Goal: Information Seeking & Learning: Learn about a topic

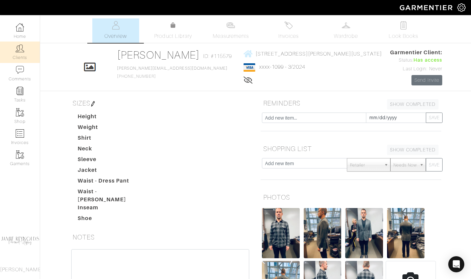
click at [20, 52] on img at bounding box center [20, 48] width 8 height 8
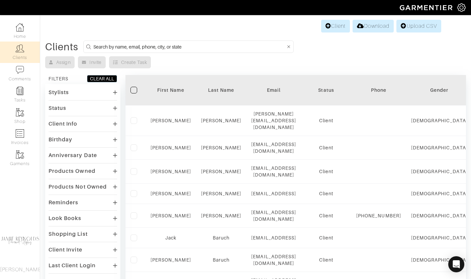
click at [125, 47] on input at bounding box center [189, 46] width 192 height 8
type input "jason"
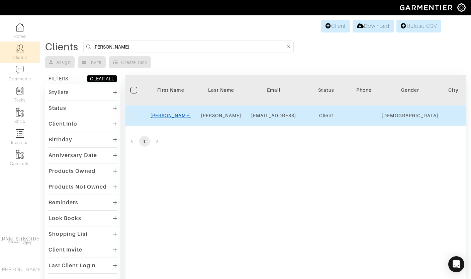
click at [173, 114] on link "[PERSON_NAME]" at bounding box center [170, 115] width 40 height 5
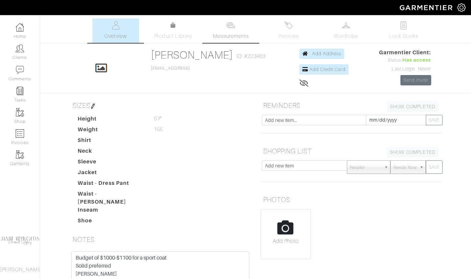
click at [232, 33] on span "Measurements" at bounding box center [231, 36] width 36 height 8
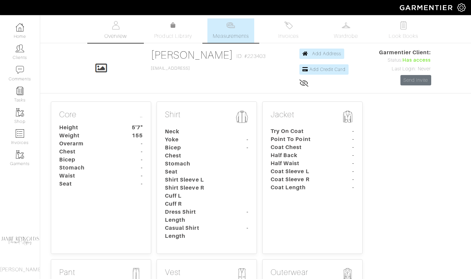
click at [115, 32] on span "Overview" at bounding box center [115, 36] width 22 height 8
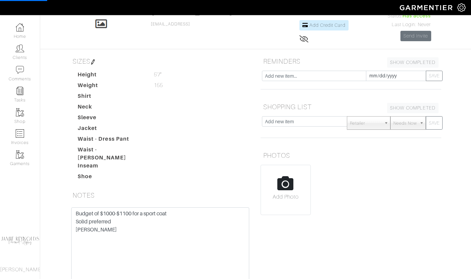
scroll to position [108, 0]
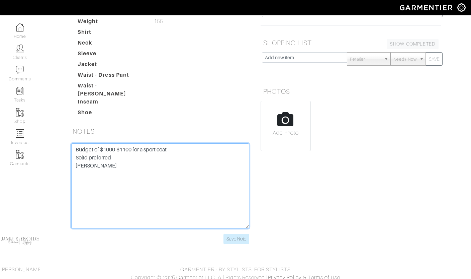
click at [105, 182] on textarea "Budget of $1000-$1100 for a sport coat Solid preferred Christine" at bounding box center [160, 185] width 178 height 85
drag, startPoint x: 108, startPoint y: 164, endPoint x: 72, endPoint y: 144, distance: 41.3
click at [72, 144] on textarea "Budget of $1000-$1100 for a sport coat Solid preferred Christine" at bounding box center [160, 185] width 178 height 85
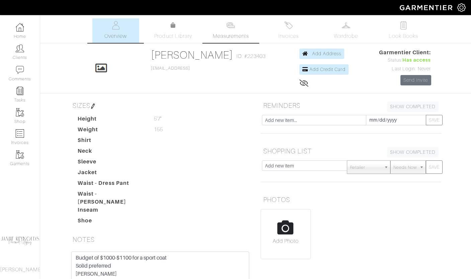
click at [218, 31] on link "Measurements" at bounding box center [230, 30] width 47 height 24
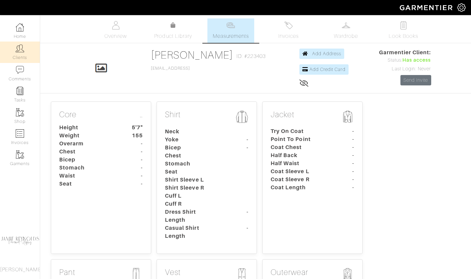
click at [23, 49] on img at bounding box center [20, 48] width 8 height 8
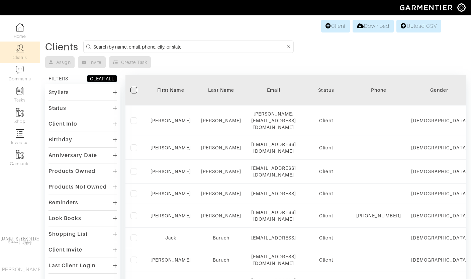
click at [119, 45] on input at bounding box center [189, 46] width 192 height 8
type input "holly"
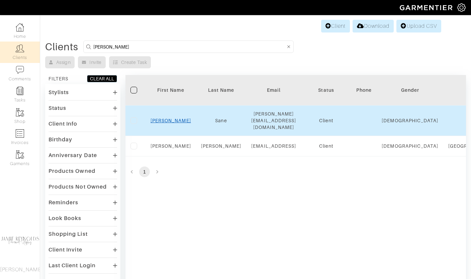
click at [170, 118] on link "Holly" at bounding box center [170, 120] width 40 height 5
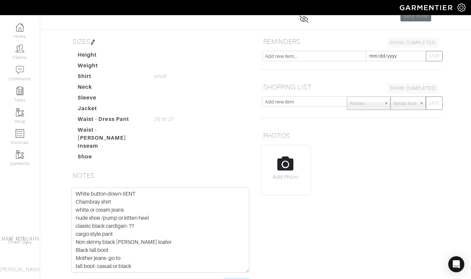
scroll to position [92, 0]
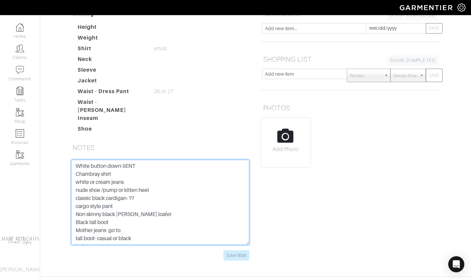
click at [114, 172] on textarea "White button down-SENT Chambray shirt white or cream jeans nude shoe /pump or k…" at bounding box center [160, 202] width 178 height 85
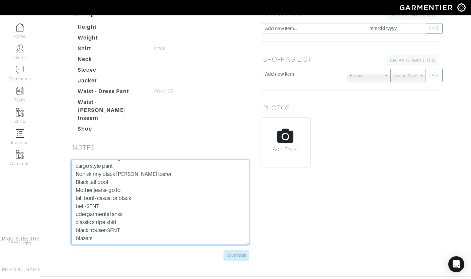
scroll to position [72, 0]
drag, startPoint x: 76, startPoint y: 161, endPoint x: 156, endPoint y: 247, distance: 118.3
click at [156, 247] on form "White button down-SENT Chambray shirt white or cream jeans nude shoe /pump or k…" at bounding box center [160, 210] width 178 height 101
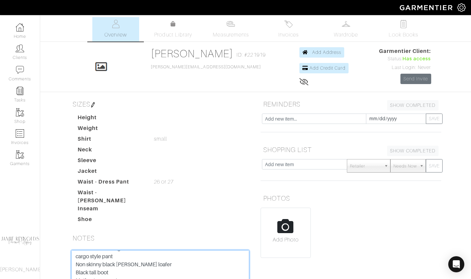
scroll to position [0, 0]
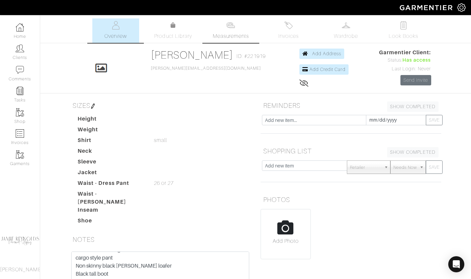
click at [232, 35] on span "Measurements" at bounding box center [231, 36] width 36 height 8
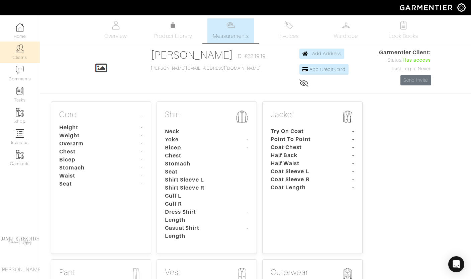
click at [20, 57] on link "Clients" at bounding box center [20, 51] width 40 height 21
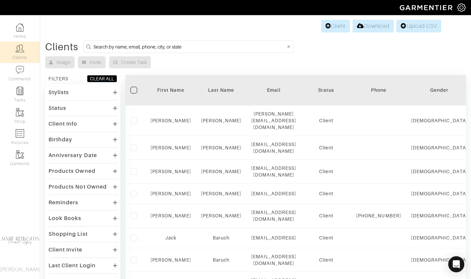
click at [155, 45] on input at bounding box center [189, 46] width 192 height 8
type input "sarah"
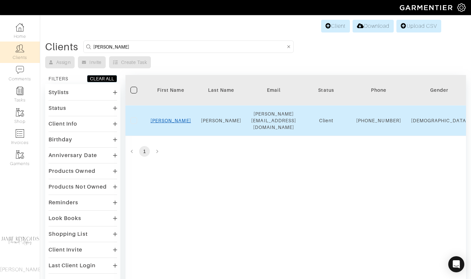
click at [174, 121] on link "[PERSON_NAME]" at bounding box center [170, 120] width 40 height 5
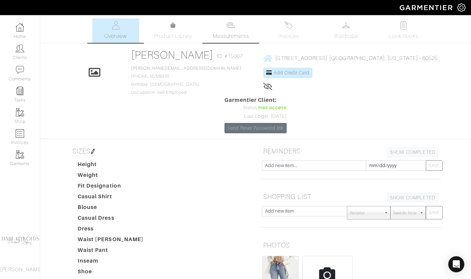
click at [236, 31] on link "Measurements" at bounding box center [230, 30] width 47 height 24
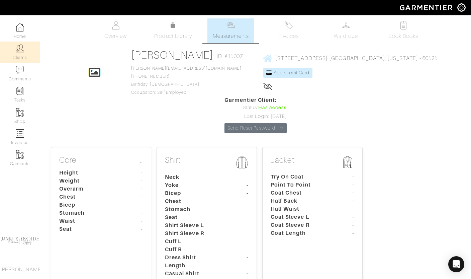
click at [22, 58] on link "Clients" at bounding box center [20, 51] width 40 height 21
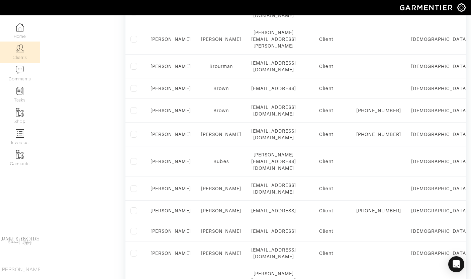
scroll to position [460, 0]
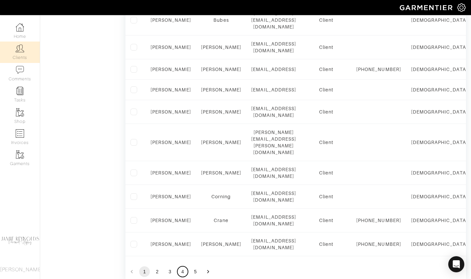
click at [180, 266] on button "4" at bounding box center [182, 271] width 11 height 11
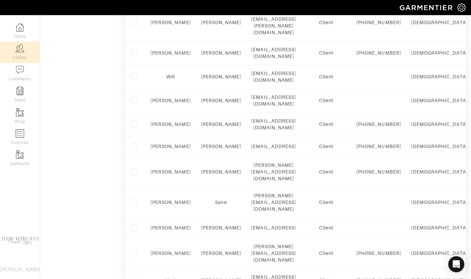
scroll to position [447, 0]
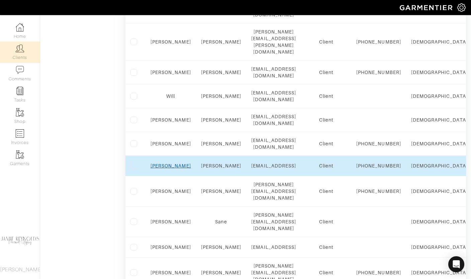
click at [171, 163] on link "[PERSON_NAME]" at bounding box center [170, 165] width 40 height 5
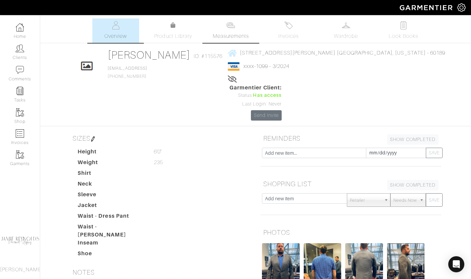
click at [244, 27] on link "Measurements" at bounding box center [230, 30] width 47 height 24
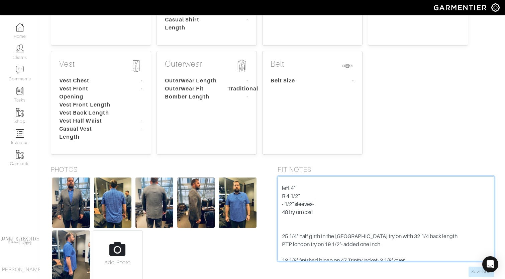
scroll to position [56, 0]
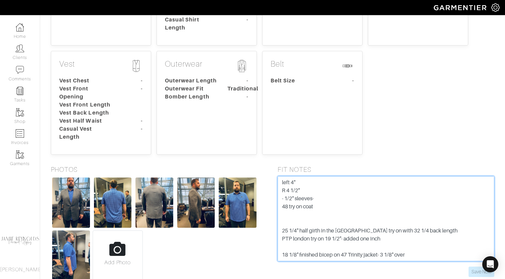
drag, startPoint x: 282, startPoint y: 147, endPoint x: 335, endPoint y: 242, distance: 109.5
click at [335, 242] on div "FIT NOTES 43 3/4 updated [DATE] stomach 1 1/4 trim in half girth/2 barrel chest…" at bounding box center [386, 223] width 227 height 116
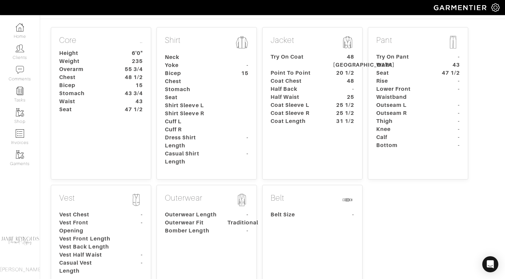
scroll to position [0, 0]
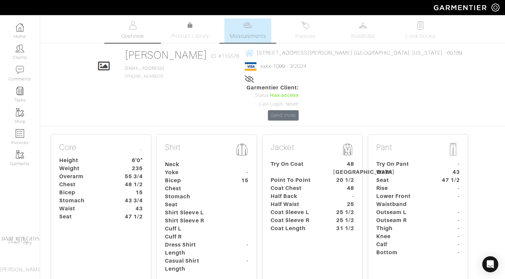
click at [142, 33] on span "Overview" at bounding box center [132, 36] width 22 height 8
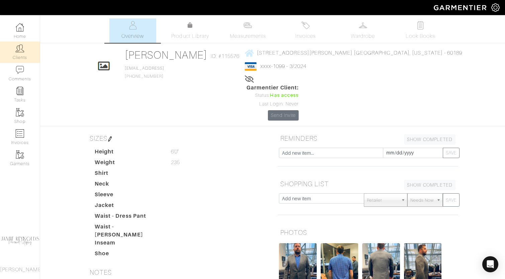
click at [20, 57] on link "Clients" at bounding box center [20, 51] width 40 height 21
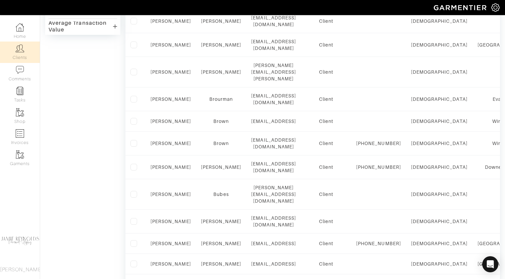
scroll to position [460, 0]
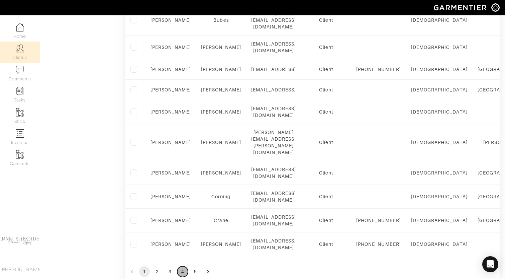
click at [182, 266] on button "4" at bounding box center [182, 271] width 11 height 11
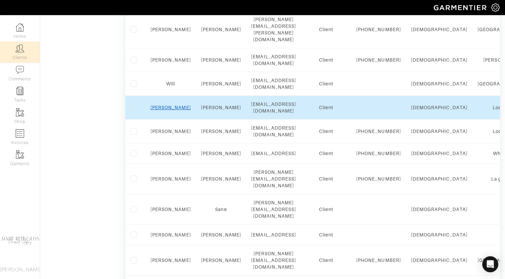
click at [171, 105] on link "Tom" at bounding box center [170, 107] width 40 height 5
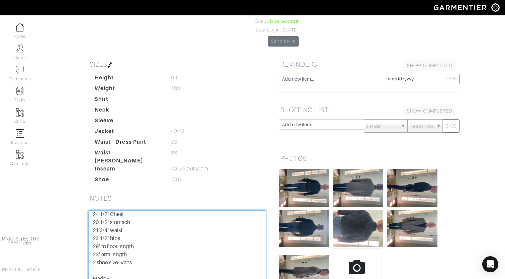
scroll to position [289, 0]
drag, startPoint x: 92, startPoint y: 175, endPoint x: 144, endPoint y: 273, distance: 111.4
click at [144, 273] on div "Outseam on AG twills and jeans - 40 1/4 [PERSON_NAME] -13- sports body [PERSON_…" at bounding box center [177, 264] width 191 height 109
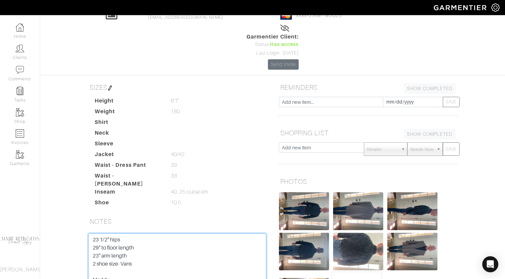
scroll to position [0, 0]
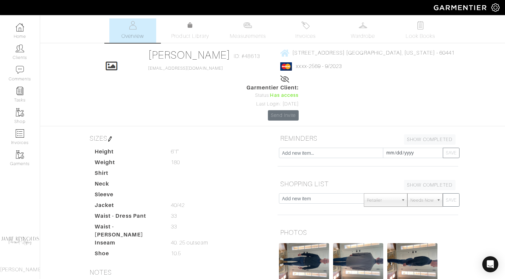
click at [48, 72] on div "[PERSON_NAME] Overview Overview Measurements Product Library Invoices Wardrobe …" at bounding box center [252, 205] width 505 height 374
click at [34, 277] on nav "Home Clients Comments Tasks Shop Invoices Garments [PERSON_NAME]" at bounding box center [20, 147] width 40 height 264
click at [231, 35] on span "Measurements" at bounding box center [248, 36] width 36 height 8
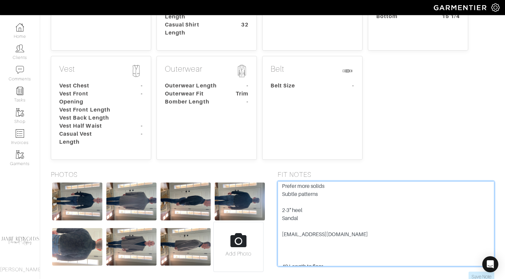
scroll to position [321, 0]
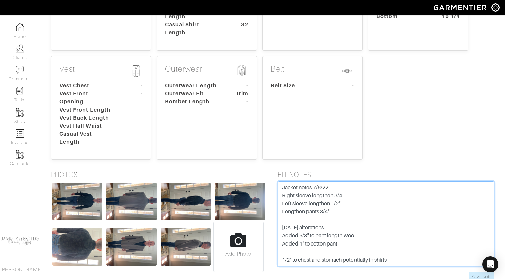
drag, startPoint x: 279, startPoint y: 150, endPoint x: 325, endPoint y: 271, distance: 129.6
click at [325, 271] on body "[PERSON_NAME] Personal Styling [PERSON_NAME] Home Clients Invoices Comments Rem…" at bounding box center [252, 38] width 505 height 549
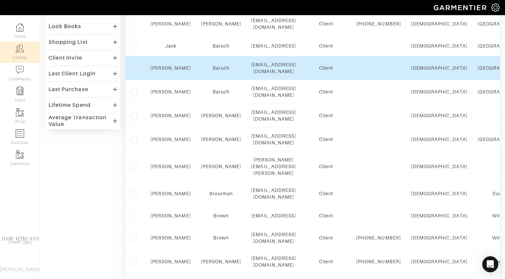
scroll to position [460, 0]
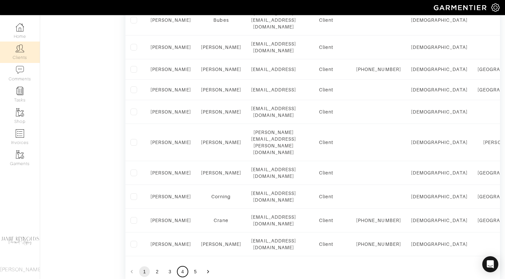
click at [183, 266] on button "4" at bounding box center [182, 271] width 11 height 11
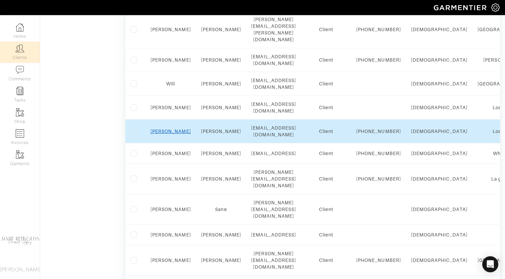
click at [169, 128] on link "[PERSON_NAME]" at bounding box center [170, 130] width 40 height 5
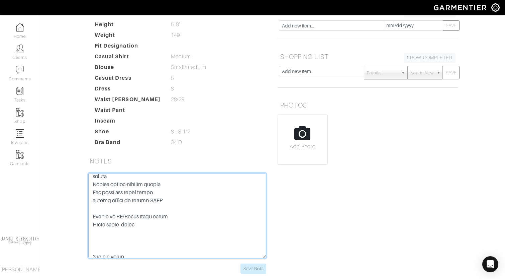
scroll to position [763, 0]
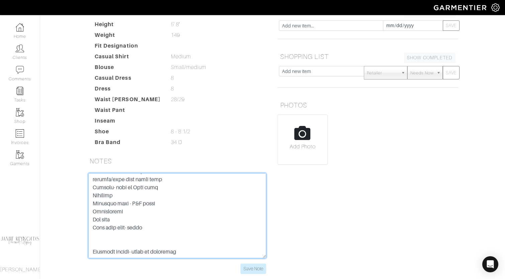
drag, startPoint x: 93, startPoint y: 143, endPoint x: 213, endPoint y: 267, distance: 172.4
click at [213, 267] on body "Jamie Reynolds Personal Styling Jamie Reynolds Home Clients Invoices Comments R…" at bounding box center [252, 93] width 505 height 441
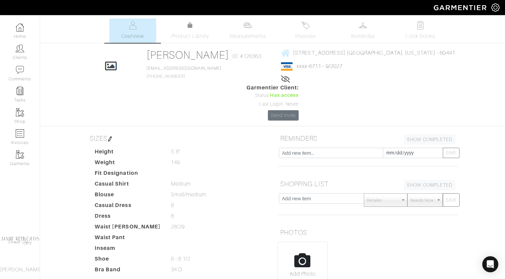
scroll to position [32, 0]
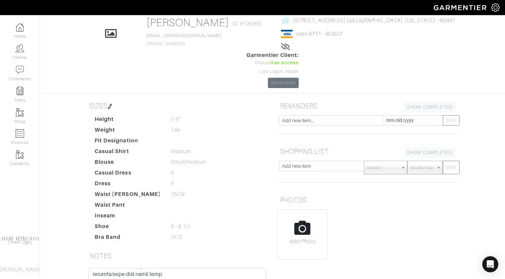
click at [63, 103] on div "Jen Roos Overview Overview Measurements Product Library Invoices Wardrobe Look …" at bounding box center [252, 181] width 505 height 390
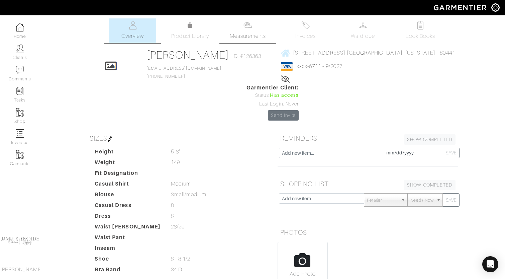
click at [246, 29] on link "Measurements" at bounding box center [247, 30] width 47 height 24
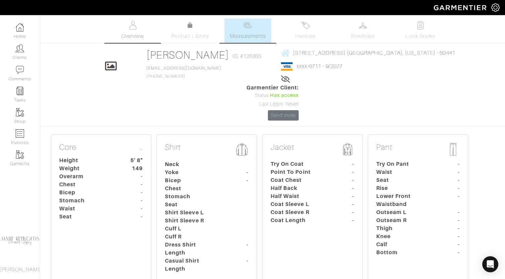
click at [142, 32] on link "Overview" at bounding box center [132, 30] width 47 height 24
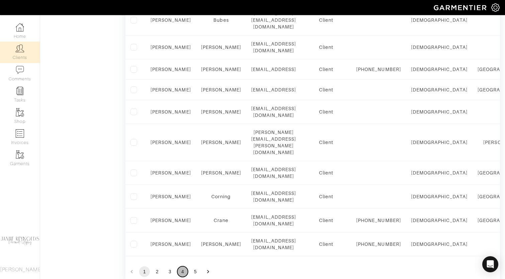
click at [182, 266] on button "4" at bounding box center [182, 271] width 11 height 11
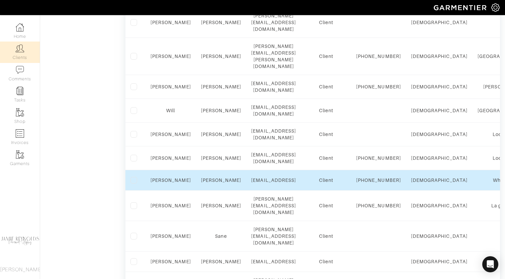
scroll to position [426, 0]
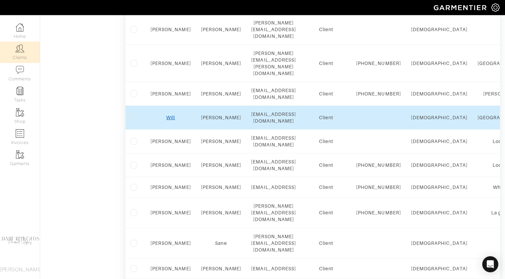
click at [172, 115] on link "Will" at bounding box center [170, 117] width 9 height 5
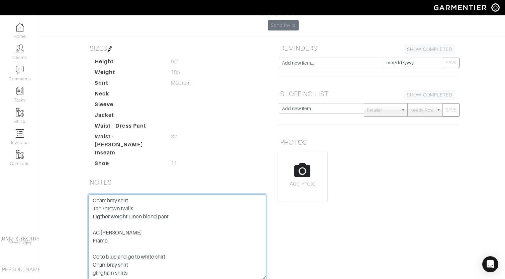
click at [102, 194] on textarea "Chambray shirt Tan./brown twills Ligther weight Linen blend pant AG Tellis Paig…" at bounding box center [177, 236] width 178 height 85
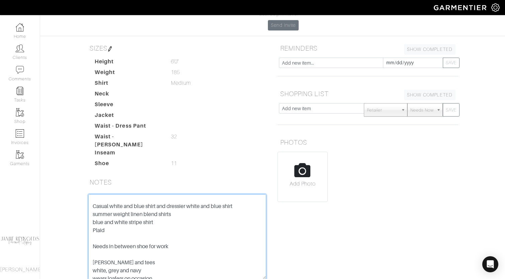
scroll to position [225, 0]
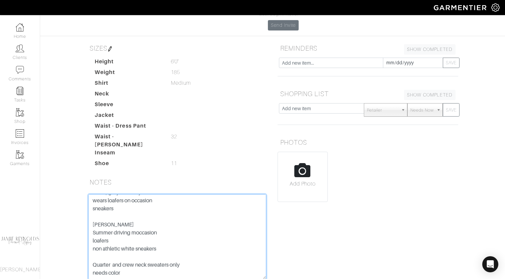
drag, startPoint x: 92, startPoint y: 160, endPoint x: 147, endPoint y: 194, distance: 64.4
click at [147, 194] on textarea "Chambray shirt Tan./brown twills Ligther weight Linen blend pant AG Tellis Paig…" at bounding box center [177, 236] width 178 height 85
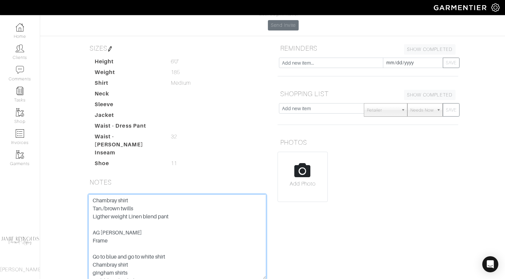
click at [172, 194] on textarea "Chambray shirt Tan./brown twills Ligther weight Linen blend pant AG Tellis Paig…" at bounding box center [177, 236] width 178 height 85
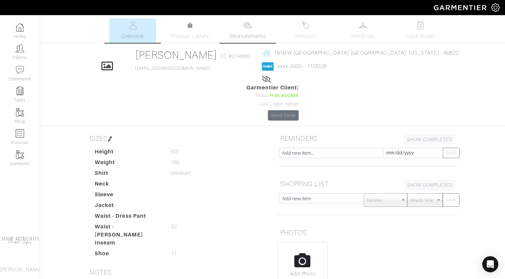
click at [252, 29] on link "Measurements" at bounding box center [247, 30] width 47 height 24
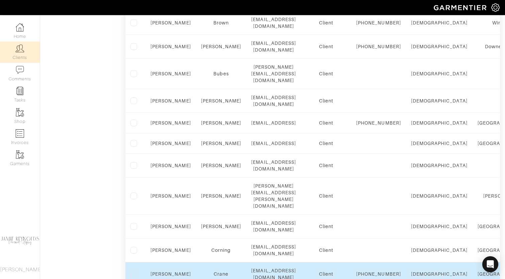
scroll to position [460, 0]
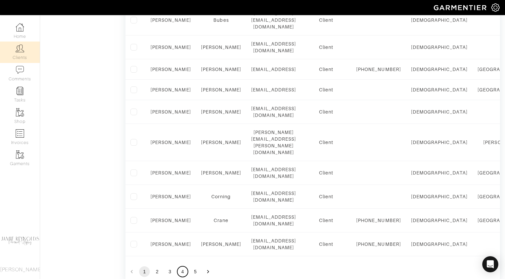
click at [182, 266] on button "4" at bounding box center [182, 271] width 11 height 11
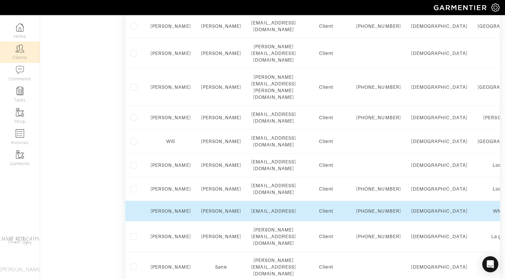
scroll to position [368, 0]
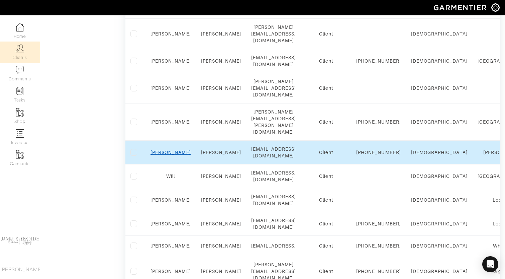
click at [169, 149] on link "[PERSON_NAME]" at bounding box center [170, 151] width 40 height 5
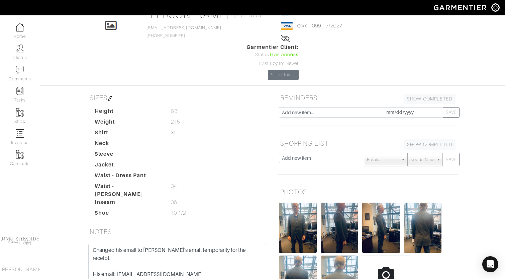
scroll to position [45, 0]
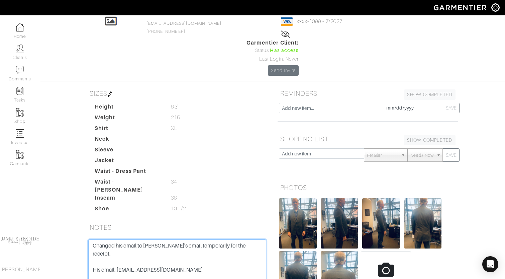
drag, startPoint x: 150, startPoint y: 236, endPoint x: 72, endPoint y: 190, distance: 91.0
click at [72, 190] on div "Michael Ritter Overview Overview Measurements Product Library Invoices Wardrobe…" at bounding box center [252, 161] width 505 height 374
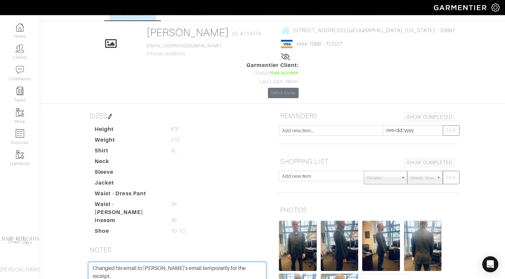
scroll to position [0, 0]
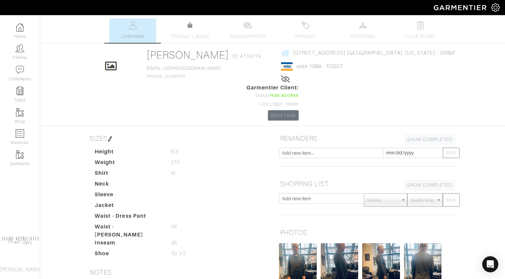
click at [60, 86] on div "Michael Ritter Overview Overview Measurements Product Library Invoices Wardrobe…" at bounding box center [252, 205] width 505 height 374
click at [248, 30] on link "Measurements" at bounding box center [247, 30] width 47 height 24
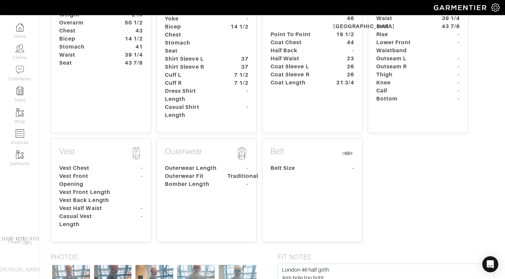
scroll to position [241, 0]
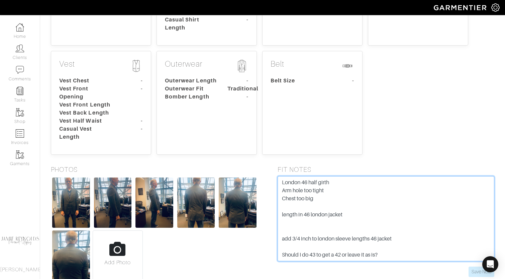
drag, startPoint x: 282, startPoint y: 146, endPoint x: 405, endPoint y: 233, distance: 150.5
click at [405, 233] on form "London 46 half girth Arm hole too tight Chest too big length in 46 london jacke…" at bounding box center [386, 226] width 217 height 101
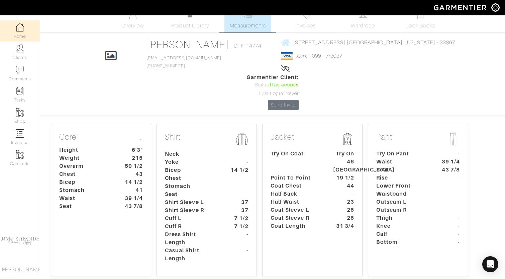
scroll to position [0, 0]
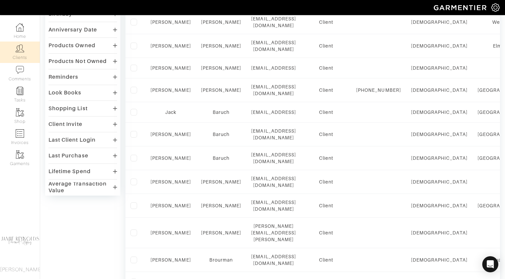
scroll to position [460, 0]
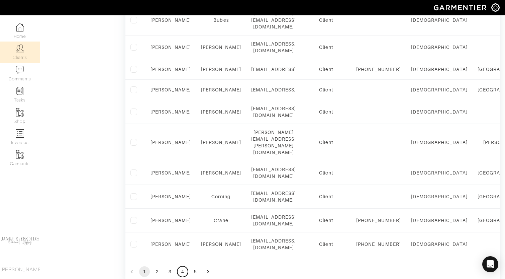
click at [178, 266] on button "4" at bounding box center [182, 271] width 11 height 11
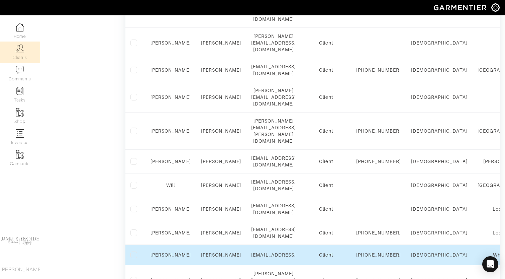
scroll to position [342, 0]
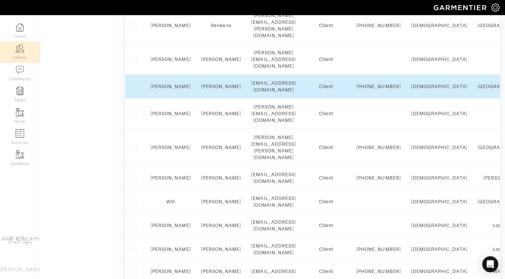
click at [172, 83] on div "[PERSON_NAME]" at bounding box center [170, 86] width 40 height 7
click at [172, 84] on link "Tom" at bounding box center [170, 86] width 40 height 5
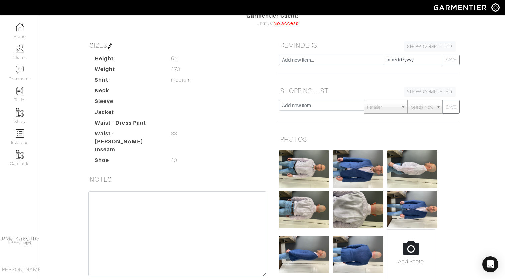
scroll to position [124, 0]
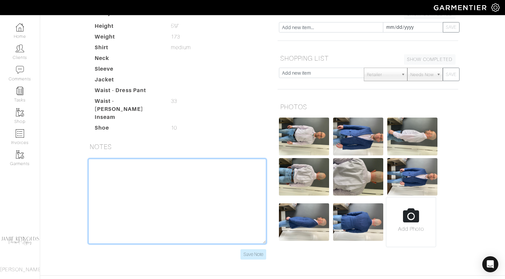
click at [186, 178] on textarea at bounding box center [177, 201] width 178 height 85
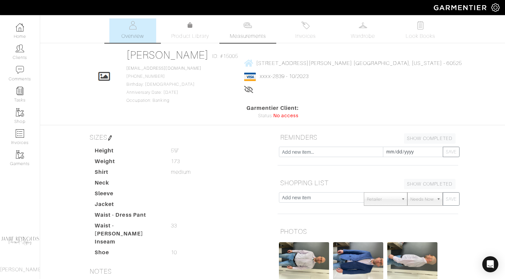
click at [251, 29] on img at bounding box center [247, 25] width 8 height 8
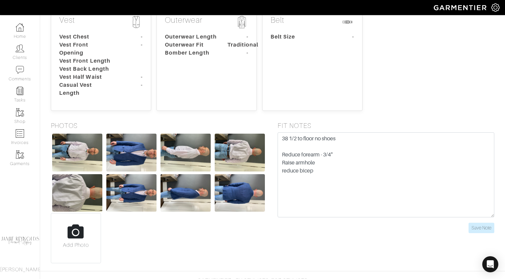
scroll to position [285, 0]
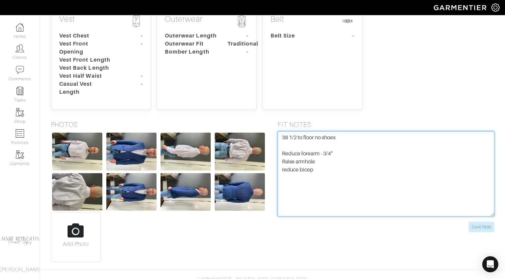
drag, startPoint x: 322, startPoint y: 153, endPoint x: 257, endPoint y: 113, distance: 76.1
click at [257, 120] on div "PHOTOS Add Photo FIT NOTES 38 1/2 to floor no shoes Reduce forearm - 3/4" Raise…" at bounding box center [272, 190] width 459 height 141
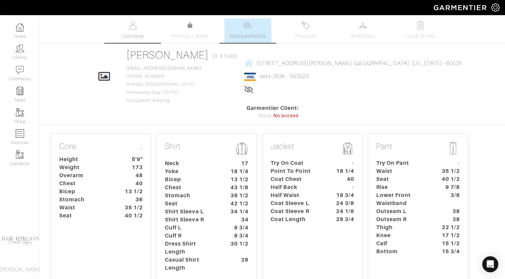
click at [133, 32] on span "Overview" at bounding box center [132, 36] width 22 height 8
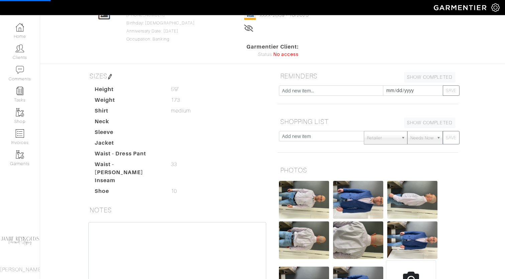
scroll to position [124, 0]
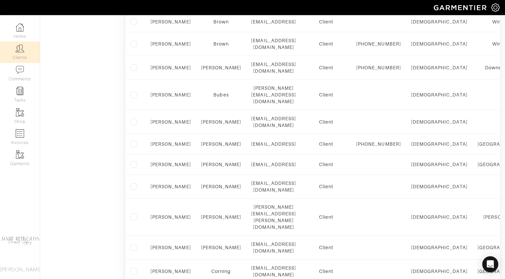
scroll to position [460, 0]
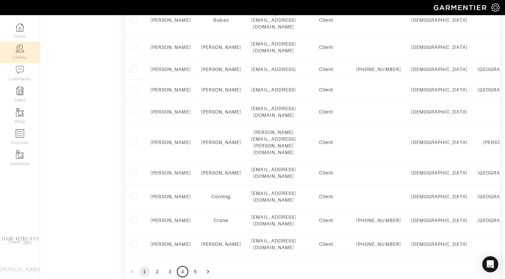
click at [182, 266] on button "4" at bounding box center [182, 271] width 11 height 11
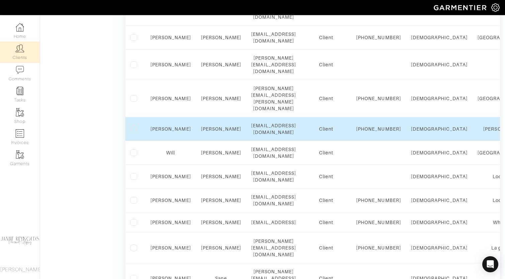
scroll to position [391, 0]
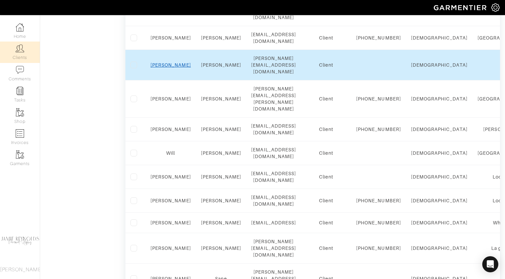
click at [172, 62] on link "Scott" at bounding box center [170, 64] width 40 height 5
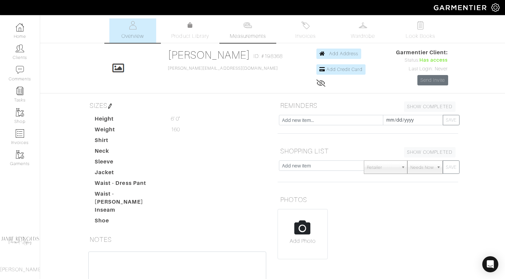
click at [244, 29] on link "Measurements" at bounding box center [247, 30] width 47 height 24
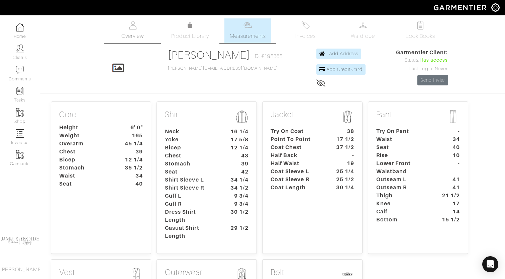
click at [137, 33] on span "Overview" at bounding box center [132, 36] width 22 height 8
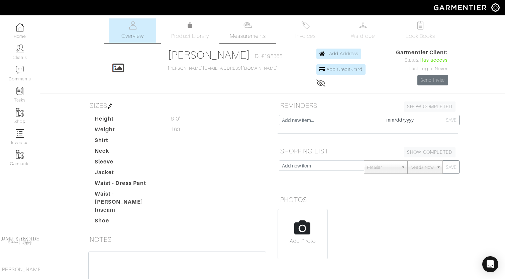
click at [251, 30] on link "Measurements" at bounding box center [247, 30] width 47 height 24
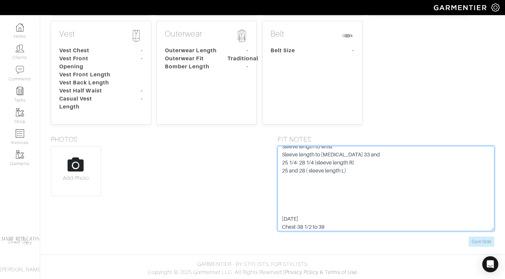
scroll to position [281, 0]
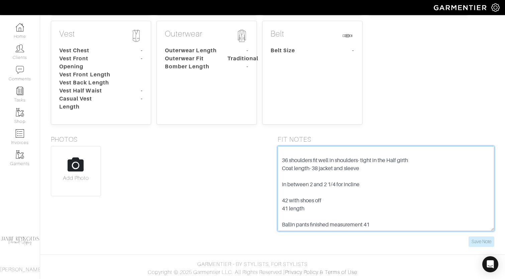
drag, startPoint x: 282, startPoint y: 153, endPoint x: 370, endPoint y: 255, distance: 135.2
click at [370, 255] on body "Jamie Reynolds Personal Styling Jamie Reynolds Home Clients Invoices Comments R…" at bounding box center [252, 20] width 505 height 517
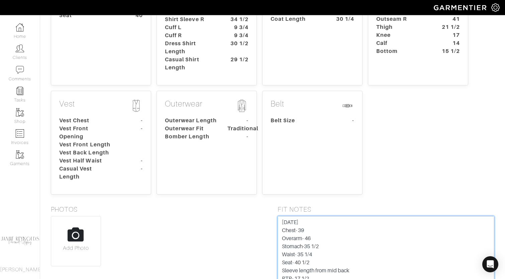
scroll to position [0, 0]
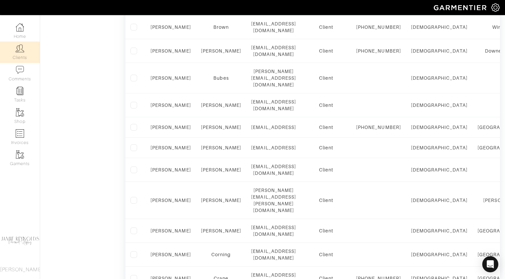
scroll to position [460, 0]
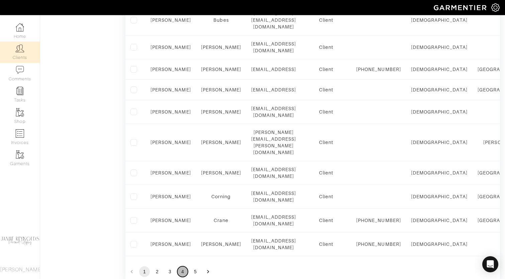
click at [181, 266] on button "4" at bounding box center [182, 271] width 11 height 11
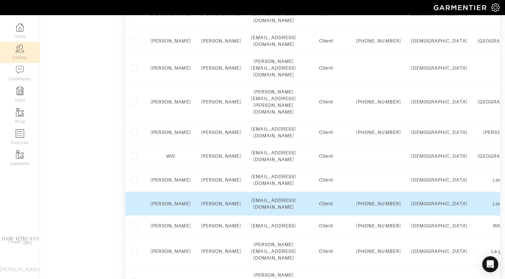
scroll to position [385, 0]
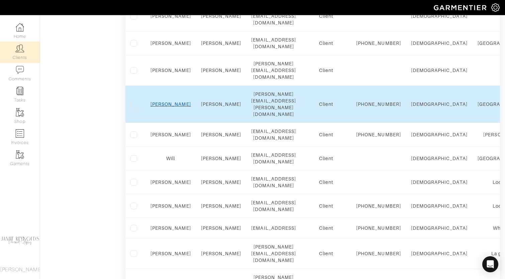
click at [171, 101] on link "Jamie" at bounding box center [170, 103] width 40 height 5
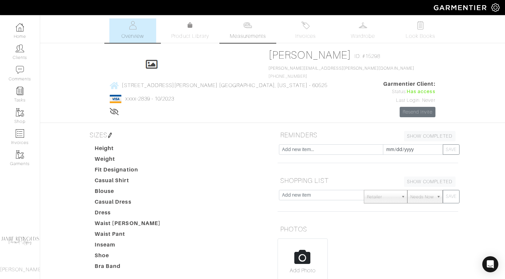
click at [244, 27] on img at bounding box center [247, 25] width 8 height 8
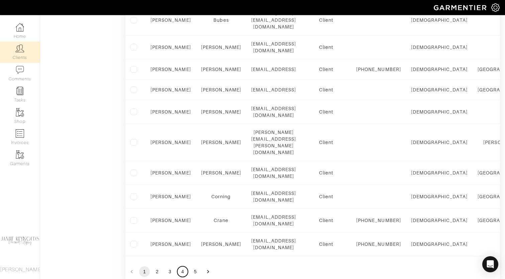
click at [179, 266] on button "4" at bounding box center [182, 271] width 11 height 11
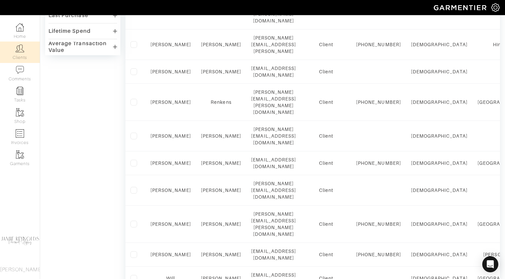
scroll to position [263, 0]
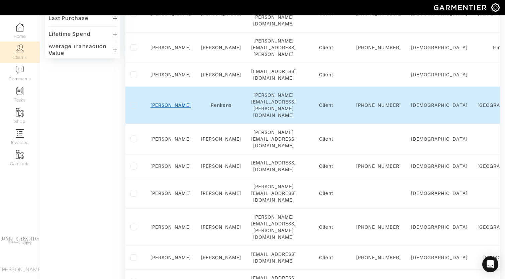
click at [171, 102] on link "Eric" at bounding box center [170, 104] width 40 height 5
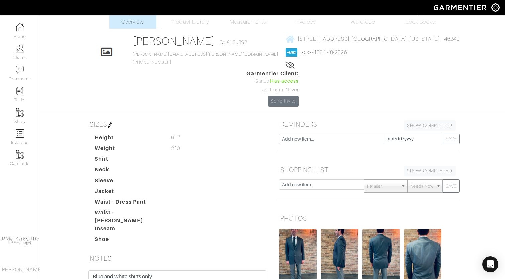
scroll to position [96, 0]
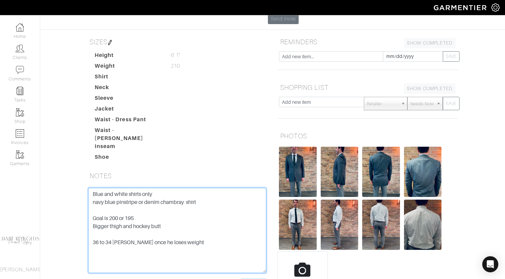
drag, startPoint x: 92, startPoint y: 153, endPoint x: 196, endPoint y: 207, distance: 117.3
click at [196, 207] on textarea "Blue and white shirts only navy blue pinstripe or denim chambray shirt Goal is …" at bounding box center [177, 230] width 178 height 85
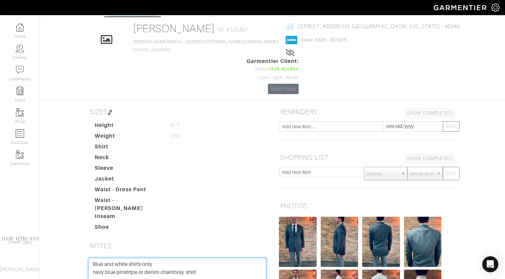
scroll to position [0, 0]
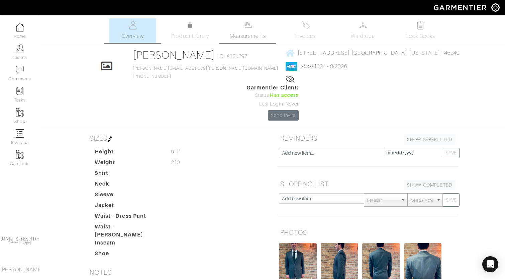
click at [251, 38] on span "Measurements" at bounding box center [248, 36] width 36 height 8
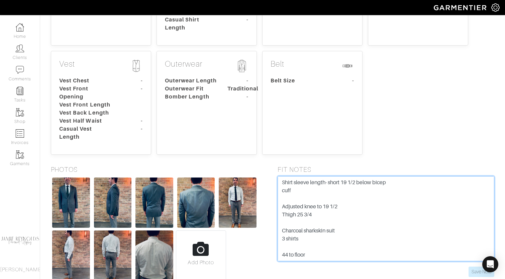
scroll to position [104, 0]
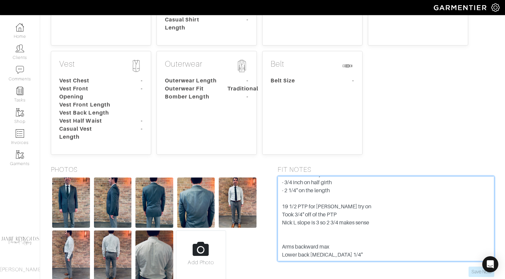
drag, startPoint x: 281, startPoint y: 147, endPoint x: 339, endPoint y: 235, distance: 105.7
click at [339, 235] on form "Shirt sleeve length- short 19 1/2 below bicep cuff Adjusted knee to 19 1/2 Thig…" at bounding box center [386, 226] width 217 height 101
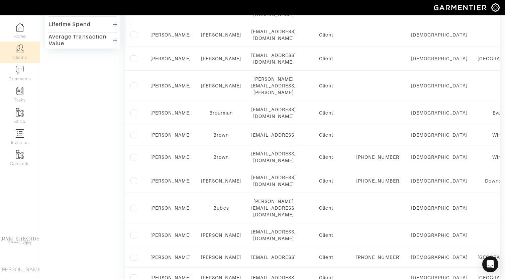
scroll to position [460, 0]
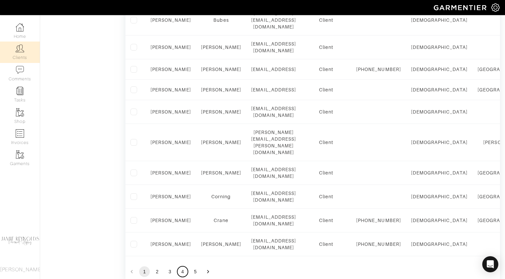
click at [184, 266] on button "4" at bounding box center [182, 271] width 11 height 11
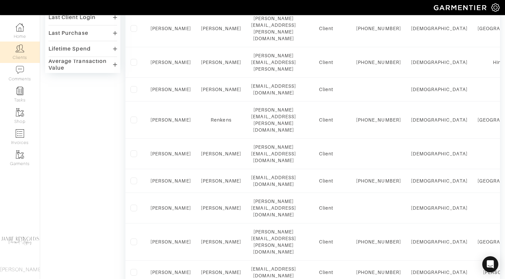
scroll to position [235, 0]
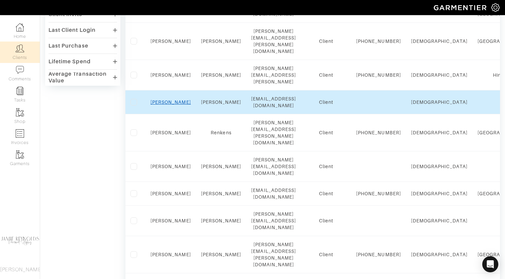
click at [168, 99] on link "[PERSON_NAME]" at bounding box center [170, 101] width 40 height 5
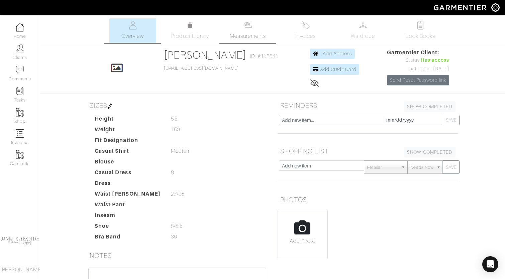
click at [259, 34] on span "Measurements" at bounding box center [248, 36] width 36 height 8
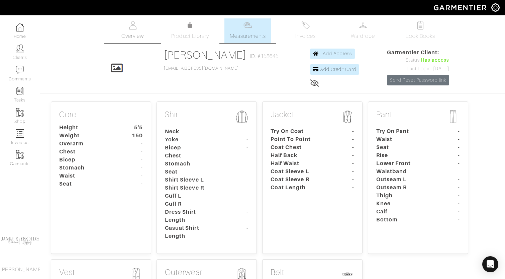
click at [127, 27] on link "Overview" at bounding box center [132, 30] width 47 height 24
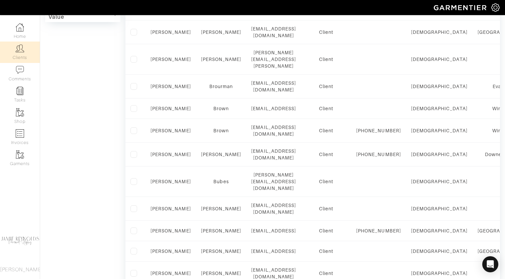
scroll to position [460, 0]
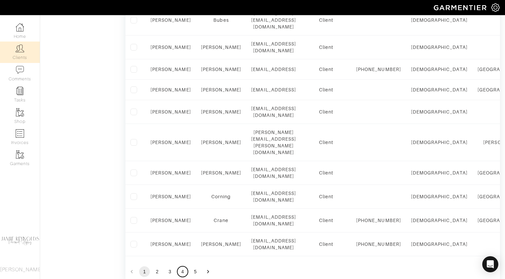
click at [183, 266] on button "4" at bounding box center [182, 271] width 11 height 11
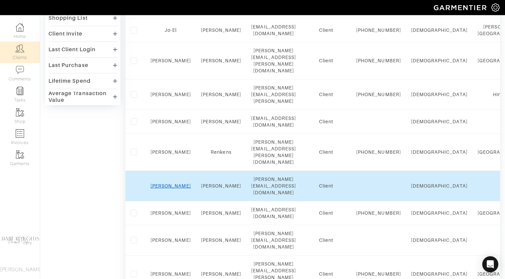
scroll to position [213, 0]
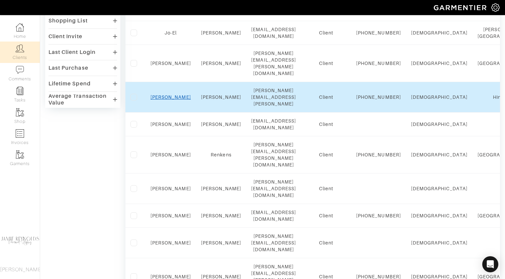
click at [170, 94] on link "Eric" at bounding box center [170, 96] width 40 height 5
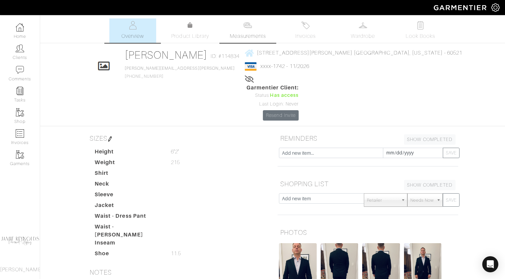
click at [244, 42] on link "Measurements" at bounding box center [247, 30] width 47 height 24
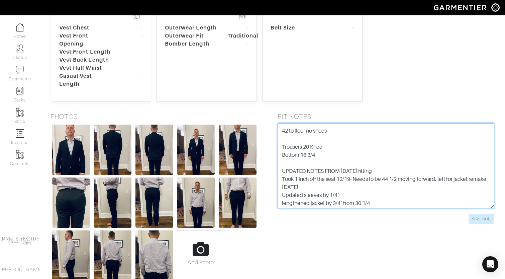
scroll to position [177, 0]
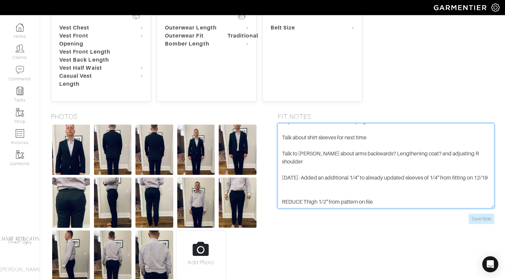
drag, startPoint x: 281, startPoint y: 94, endPoint x: 353, endPoint y: 181, distance: 112.4
click at [353, 181] on form "****NEED TO REDUCE SEAT TO 44 1/2" when submitting next order for pants Lengthe…" at bounding box center [386, 173] width 217 height 101
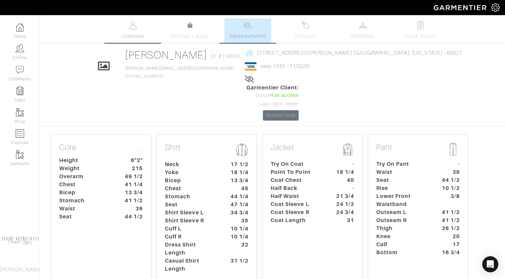
click at [136, 32] on link "Overview" at bounding box center [132, 30] width 47 height 24
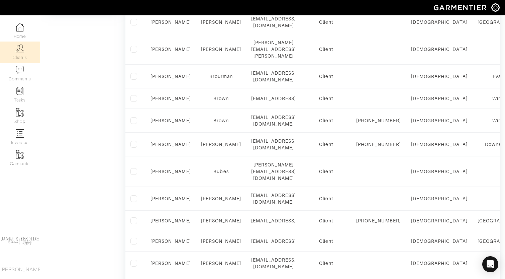
scroll to position [460, 0]
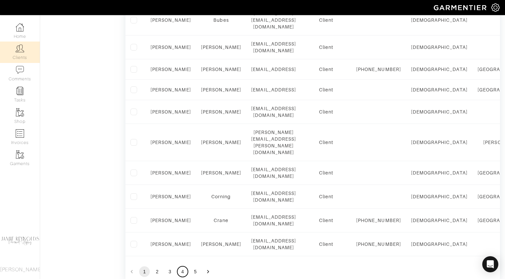
click at [182, 266] on button "4" at bounding box center [182, 271] width 11 height 11
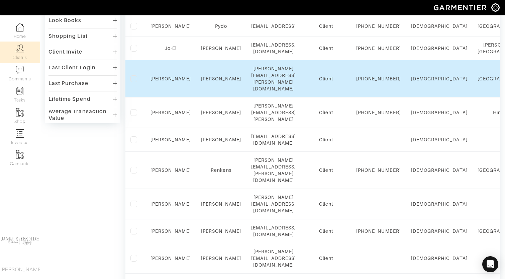
scroll to position [191, 0]
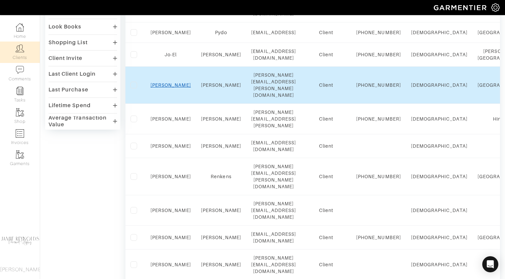
click at [169, 82] on link "[PERSON_NAME]" at bounding box center [170, 84] width 40 height 5
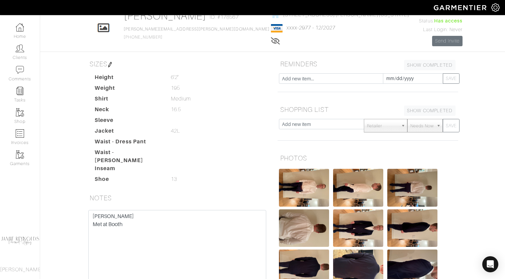
scroll to position [29, 0]
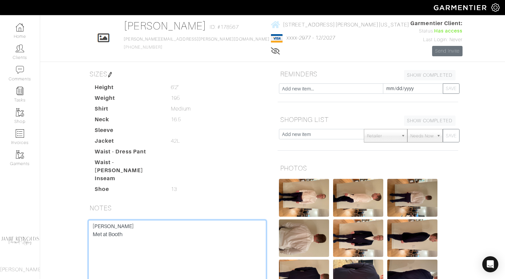
drag, startPoint x: 114, startPoint y: 222, endPoint x: 90, endPoint y: 216, distance: 24.1
click at [90, 220] on textarea "Stephanie Met at Booth" at bounding box center [177, 262] width 178 height 85
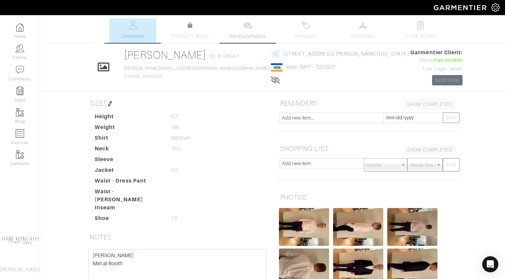
click at [257, 37] on span "Measurements" at bounding box center [248, 36] width 36 height 8
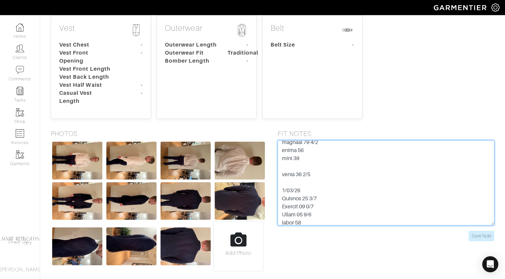
scroll to position [530, 0]
drag, startPoint x: 281, startPoint y: 146, endPoint x: 383, endPoint y: 239, distance: 138.5
click at [383, 239] on form "Save Note" at bounding box center [386, 190] width 217 height 101
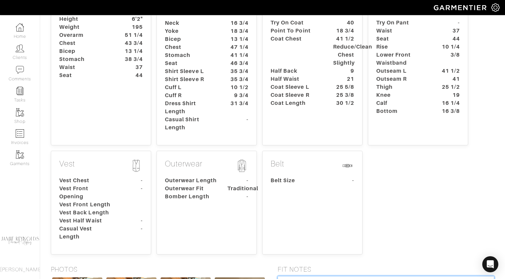
scroll to position [9, 0]
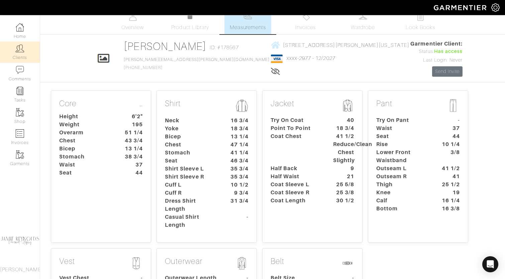
click at [19, 55] on link "Clients" at bounding box center [20, 51] width 40 height 21
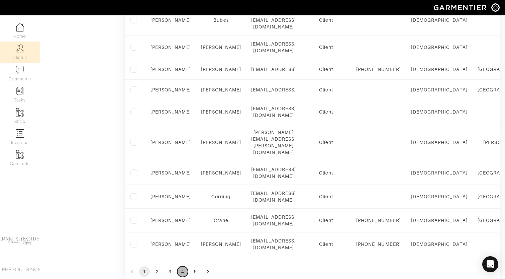
click at [181, 266] on button "4" at bounding box center [182, 271] width 11 height 11
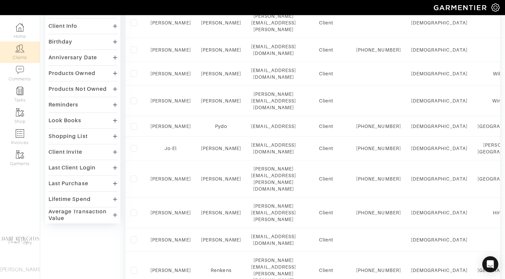
scroll to position [69, 0]
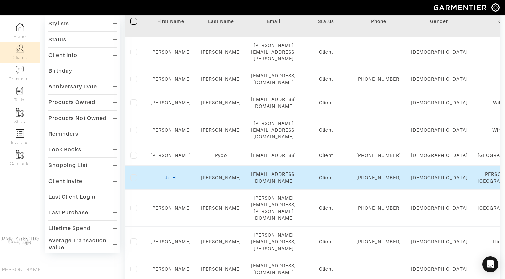
click at [174, 175] on link "Jo-El" at bounding box center [171, 177] width 12 height 5
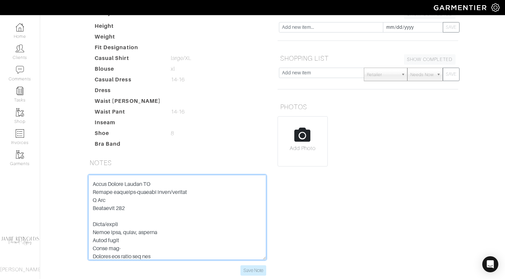
scroll to position [618, 0]
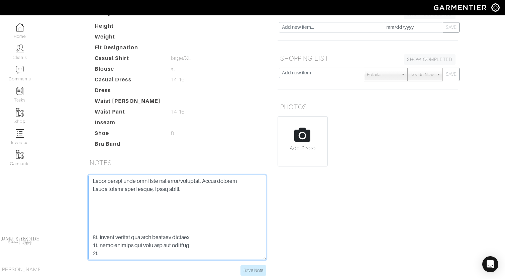
drag, startPoint x: 90, startPoint y: 143, endPoint x: 162, endPoint y: 143, distance: 71.9
click at [162, 175] on textarea at bounding box center [177, 217] width 178 height 85
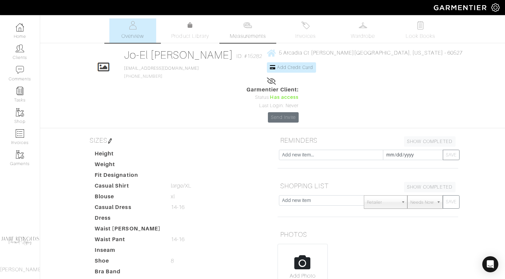
click at [248, 24] on img at bounding box center [247, 25] width 8 height 8
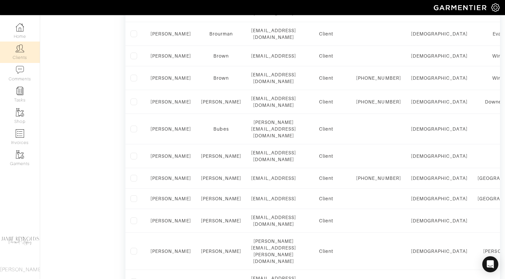
scroll to position [460, 0]
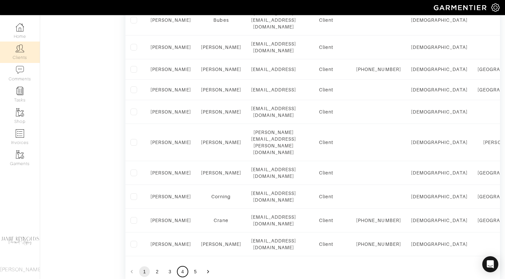
click at [184, 266] on button "4" at bounding box center [182, 271] width 11 height 11
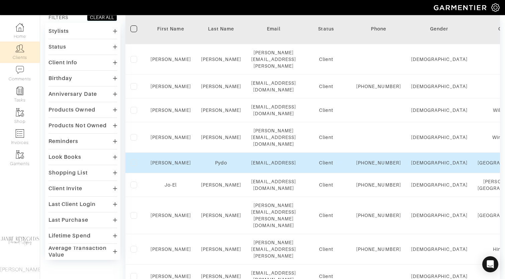
scroll to position [85, 0]
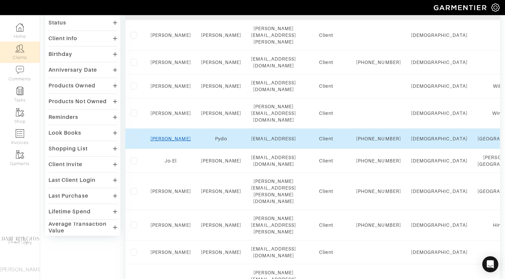
click at [169, 136] on link "[PERSON_NAME]" at bounding box center [170, 138] width 40 height 5
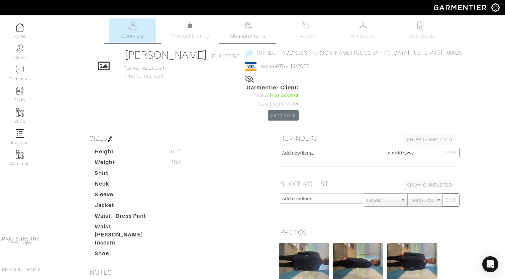
click at [252, 34] on span "Measurements" at bounding box center [248, 36] width 36 height 8
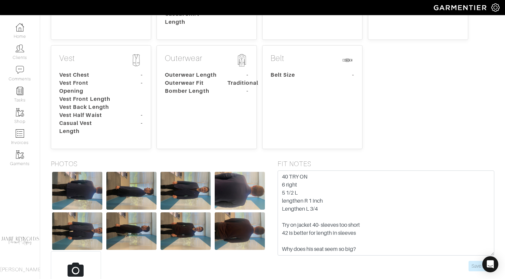
scroll to position [266, 0]
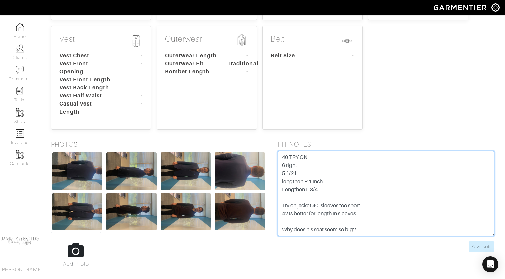
click at [316, 151] on textarea "40 TRY ON 6 right 5 1/2 L lengthen R 1 inch Lengthen L 3/4 Try on jacket 40- sl…" at bounding box center [386, 193] width 217 height 85
drag, startPoint x: 283, startPoint y: 123, endPoint x: 374, endPoint y: 224, distance: 135.9
click at [374, 224] on div "FIT NOTES 40 TRY ON 6 right 5 1/2 L lengthen R 1 inch Lengthen L 3/4 Try on jac…" at bounding box center [386, 210] width 227 height 141
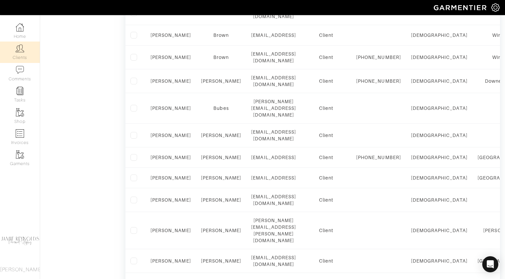
scroll to position [460, 0]
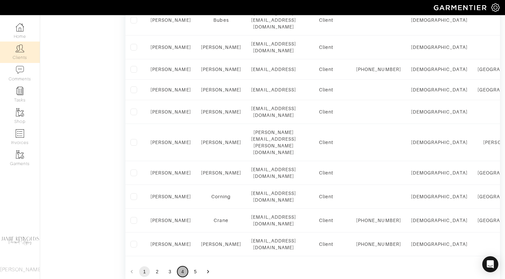
click at [183, 266] on button "4" at bounding box center [182, 271] width 11 height 11
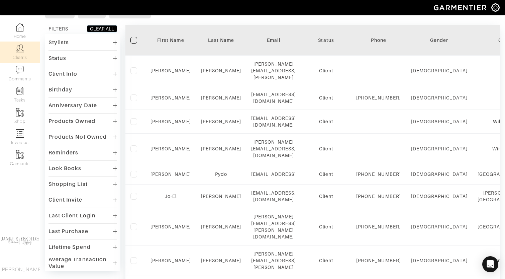
scroll to position [41, 0]
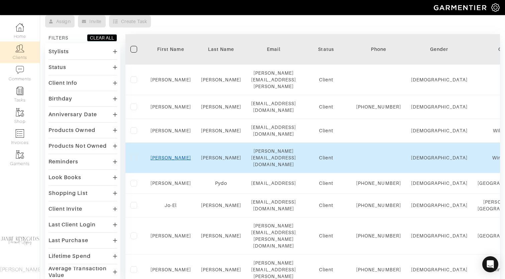
click at [173, 155] on link "Charlie" at bounding box center [170, 157] width 40 height 5
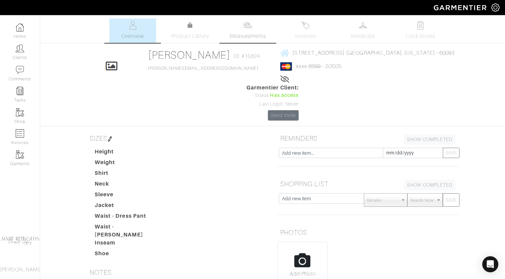
click at [247, 33] on span "Measurements" at bounding box center [248, 36] width 36 height 8
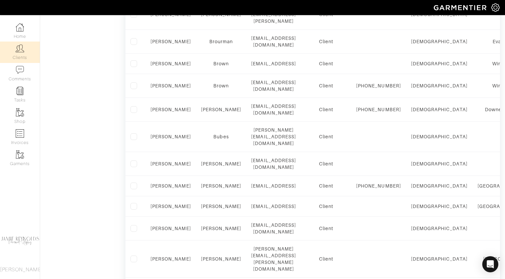
scroll to position [460, 0]
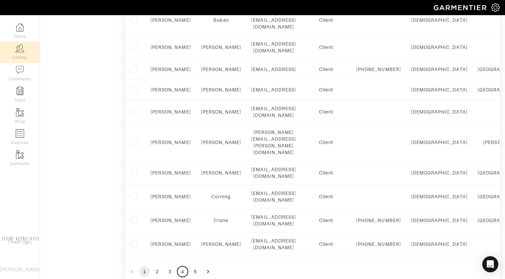
click at [182, 266] on button "4" at bounding box center [182, 271] width 11 height 11
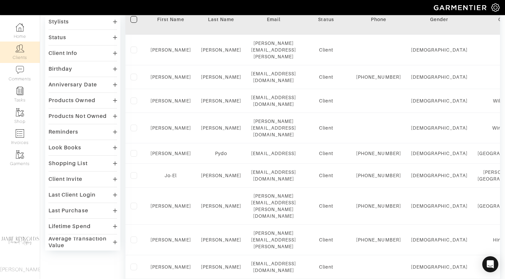
scroll to position [54, 0]
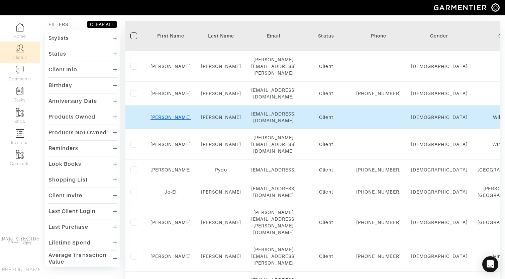
click at [173, 114] on link "[PERSON_NAME]" at bounding box center [170, 116] width 40 height 5
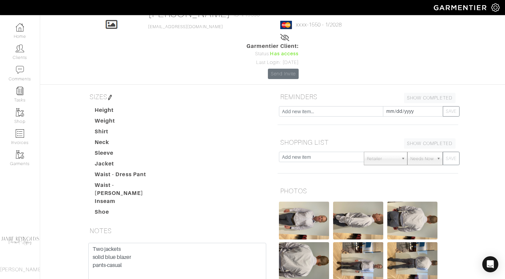
scroll to position [59, 0]
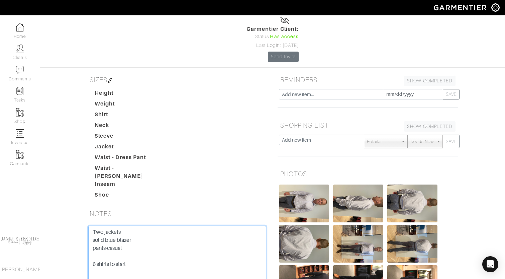
drag, startPoint x: 137, startPoint y: 224, endPoint x: 82, endPoint y: 177, distance: 72.8
click at [82, 177] on div "SIZES Height Weight Shirt Neck Sleeve Jacket Waist - Dress Pant Waist - Jean In…" at bounding box center [177, 235] width 191 height 324
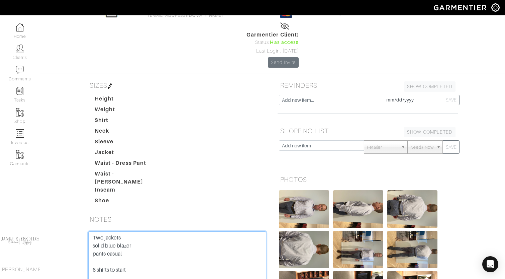
scroll to position [0, 0]
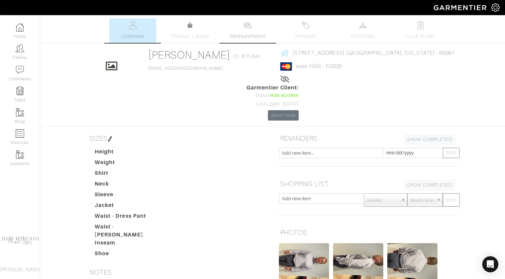
click at [255, 37] on span "Measurements" at bounding box center [248, 36] width 36 height 8
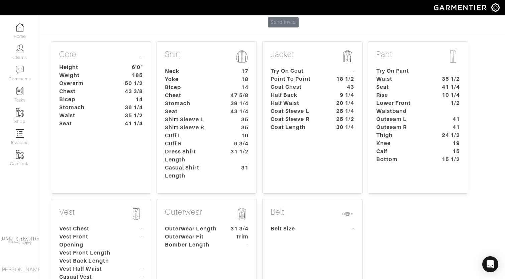
scroll to position [87, 0]
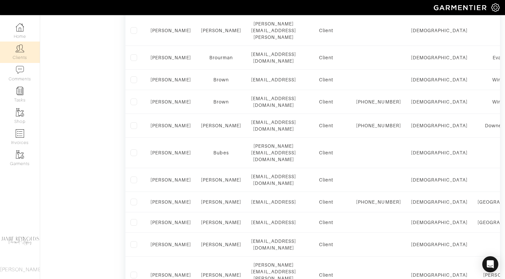
scroll to position [460, 0]
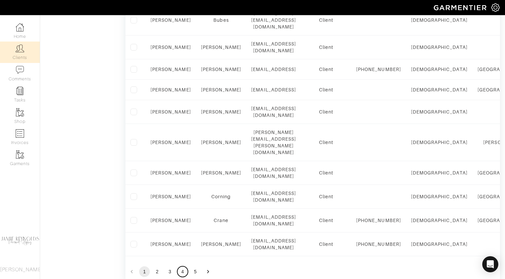
click at [183, 266] on button "4" at bounding box center [182, 271] width 11 height 11
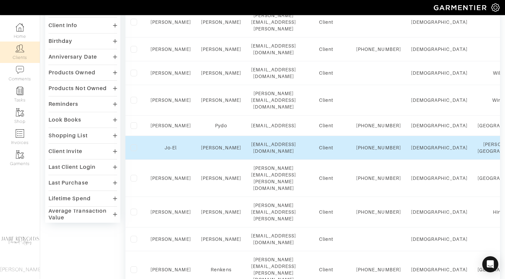
scroll to position [81, 0]
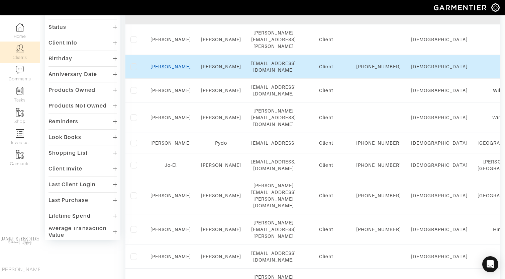
click at [175, 64] on link "Chris" at bounding box center [170, 66] width 40 height 5
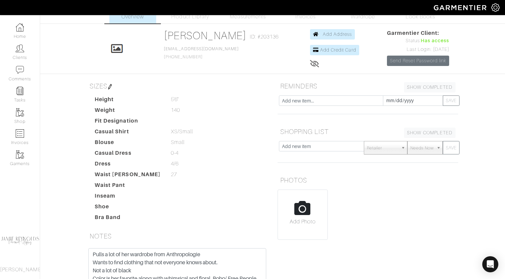
scroll to position [129, 0]
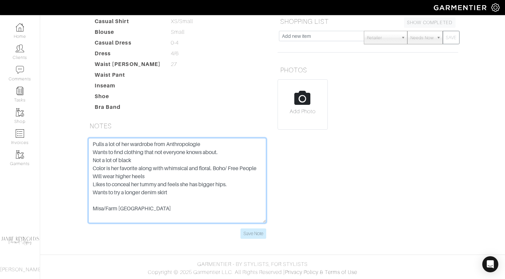
drag, startPoint x: 93, startPoint y: 142, endPoint x: 152, endPoint y: 249, distance: 122.4
click at [152, 249] on body "[PERSON_NAME] Personal Styling [PERSON_NAME] Home Clients Invoices Comments Rem…" at bounding box center [252, 75] width 505 height 408
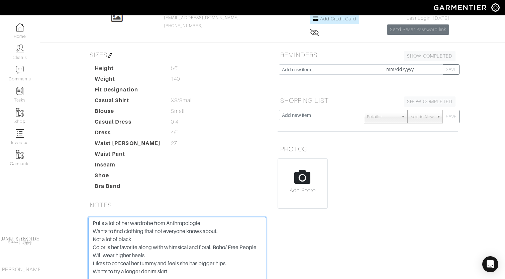
scroll to position [0, 0]
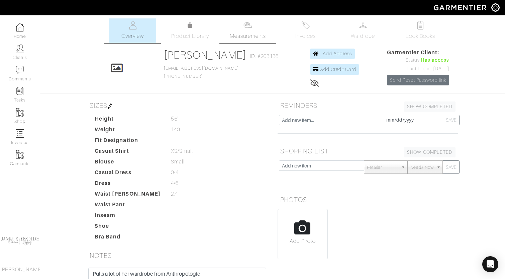
click at [250, 34] on span "Measurements" at bounding box center [248, 36] width 36 height 8
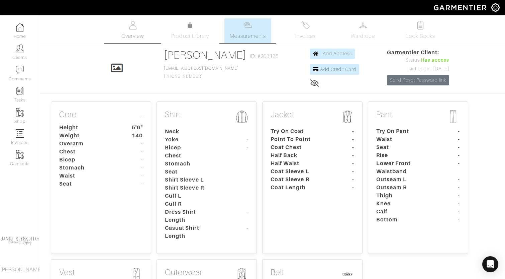
click at [141, 32] on link "Overview" at bounding box center [132, 30] width 47 height 24
